Goal: Navigation & Orientation: Understand site structure

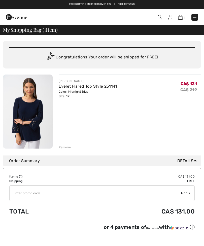
click at [67, 150] on div "You are only CA$ 0.00 away from FREE SHIPPING! Continue Shopping > Congratulati…" at bounding box center [102, 95] width 198 height 121
click at [68, 150] on div "You are only CA$ 0.00 away from FREE SHIPPING! Continue Shopping > Congratulati…" at bounding box center [102, 95] width 198 height 121
click at [67, 147] on div "Remove" at bounding box center [65, 147] width 12 height 5
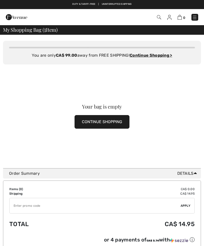
click at [133, 19] on span "0" at bounding box center [143, 17] width 109 height 7
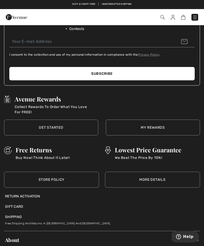
scroll to position [1296, 0]
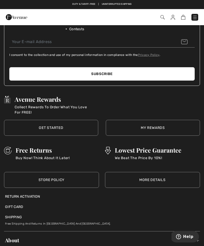
click at [157, 180] on link "More Details" at bounding box center [152, 180] width 95 height 16
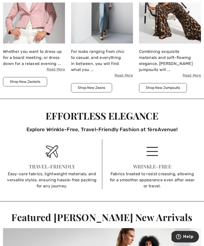
scroll to position [1469, 0]
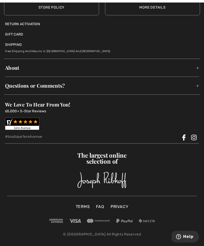
click at [204, 99] on div "Avenue Rewards Collect Rewards To Order What You Love For FREE! Get Started Get…" at bounding box center [102, 30] width 204 height 440
